Goal: Information Seeking & Learning: Learn about a topic

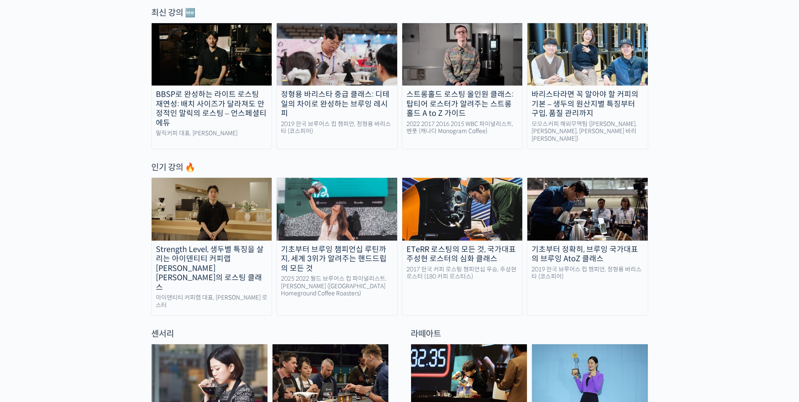
scroll to position [505, 0]
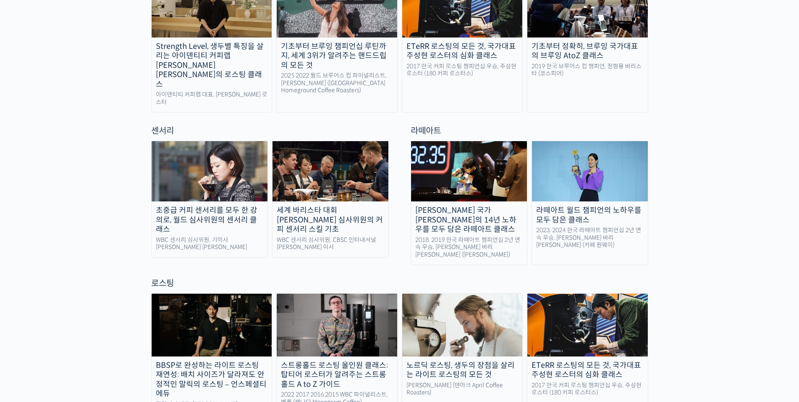
click at [598, 206] on div "라떼아트 월드 챔피언의 노하우를 모두 담은 클래스" at bounding box center [590, 215] width 116 height 19
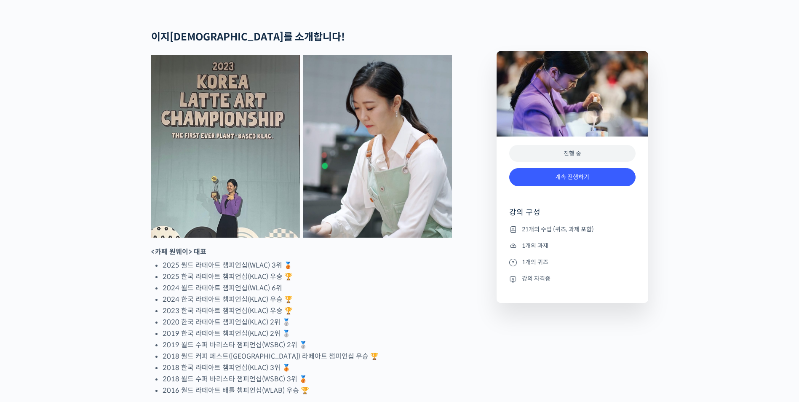
scroll to position [379, 0]
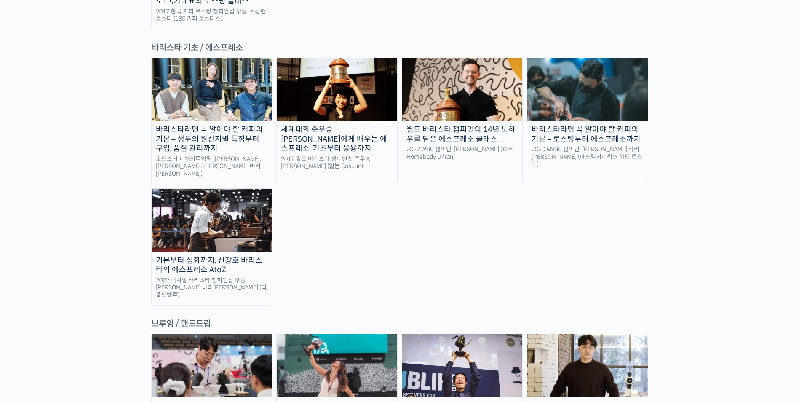
scroll to position [1053, 0]
